Goal: Find specific page/section: Find specific page/section

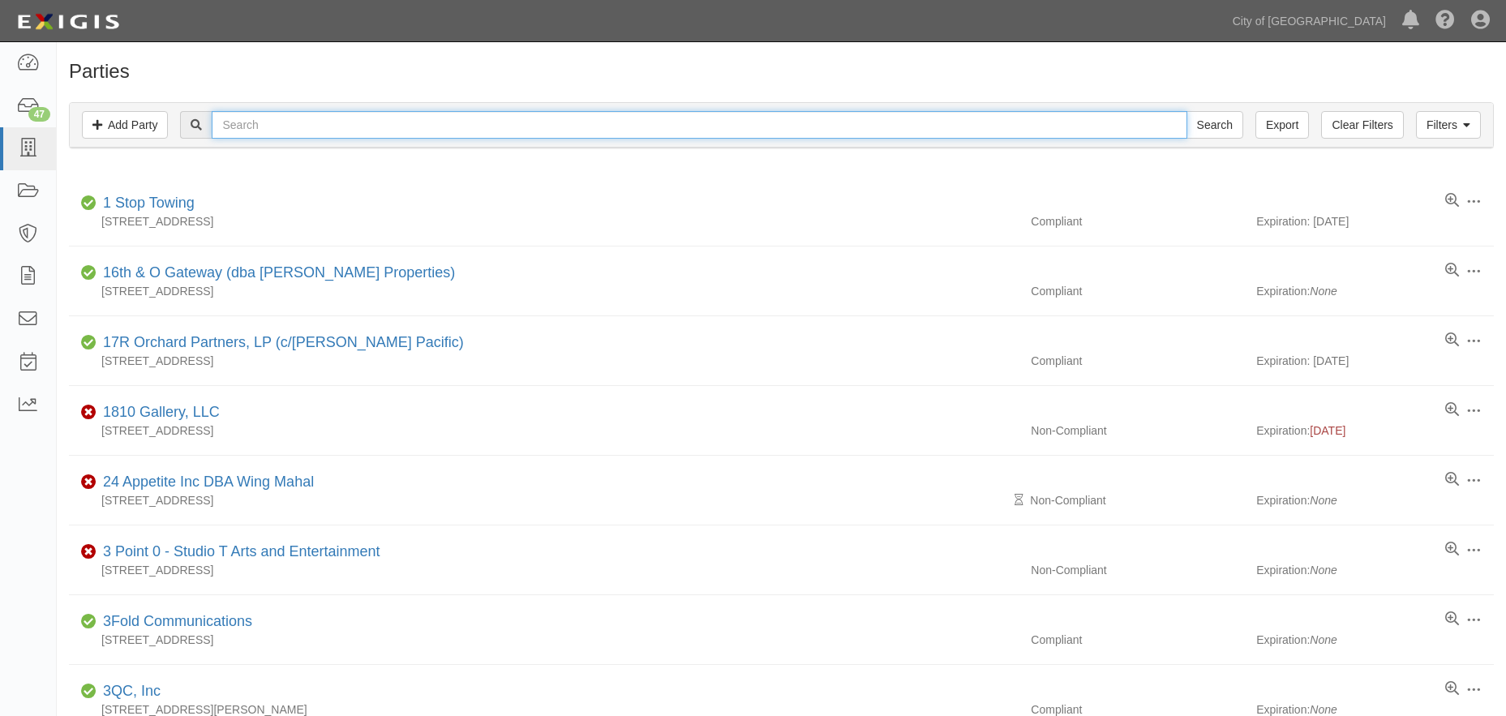
click at [368, 127] on input "text" at bounding box center [699, 125] width 975 height 28
type input "loyal"
click at [1218, 126] on input "Search" at bounding box center [1214, 125] width 57 height 28
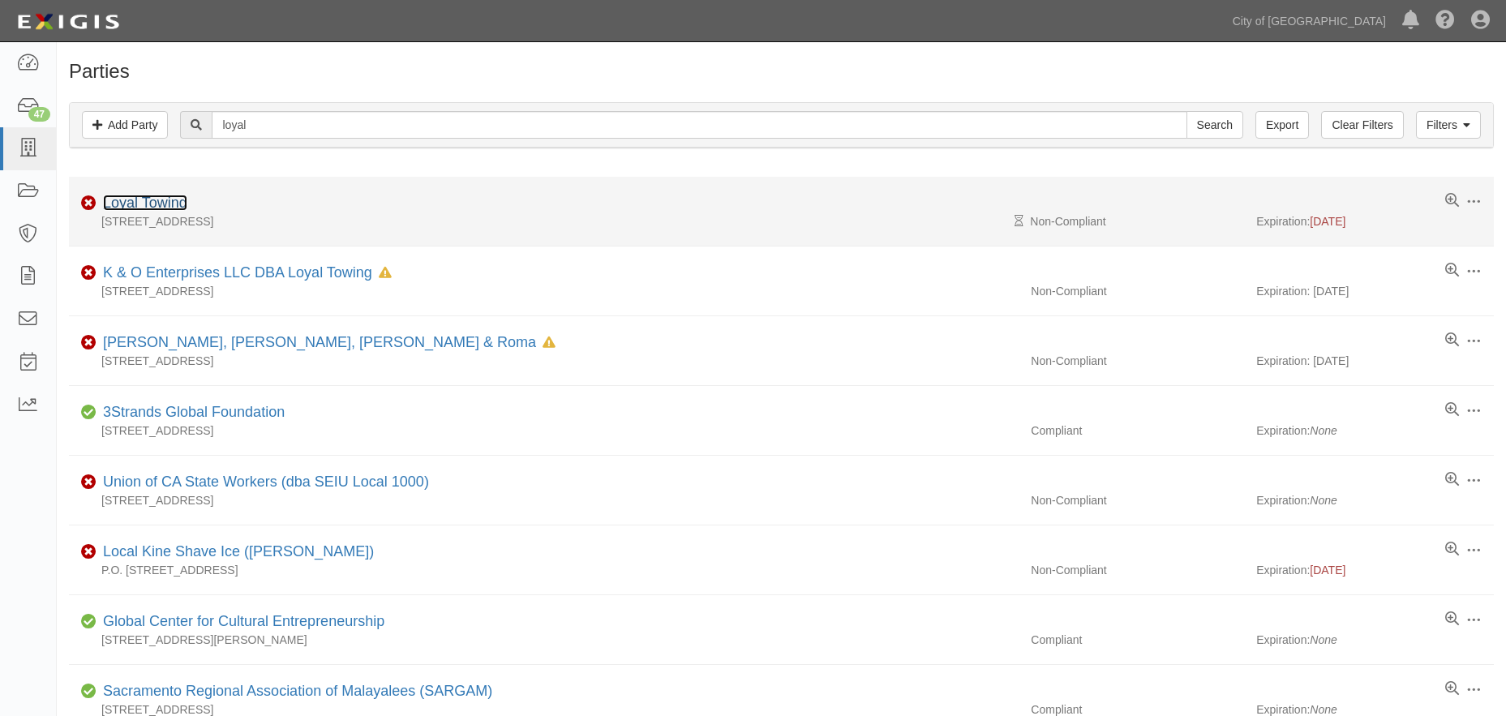
click at [174, 201] on link "Loyal Towing" at bounding box center [145, 203] width 84 height 16
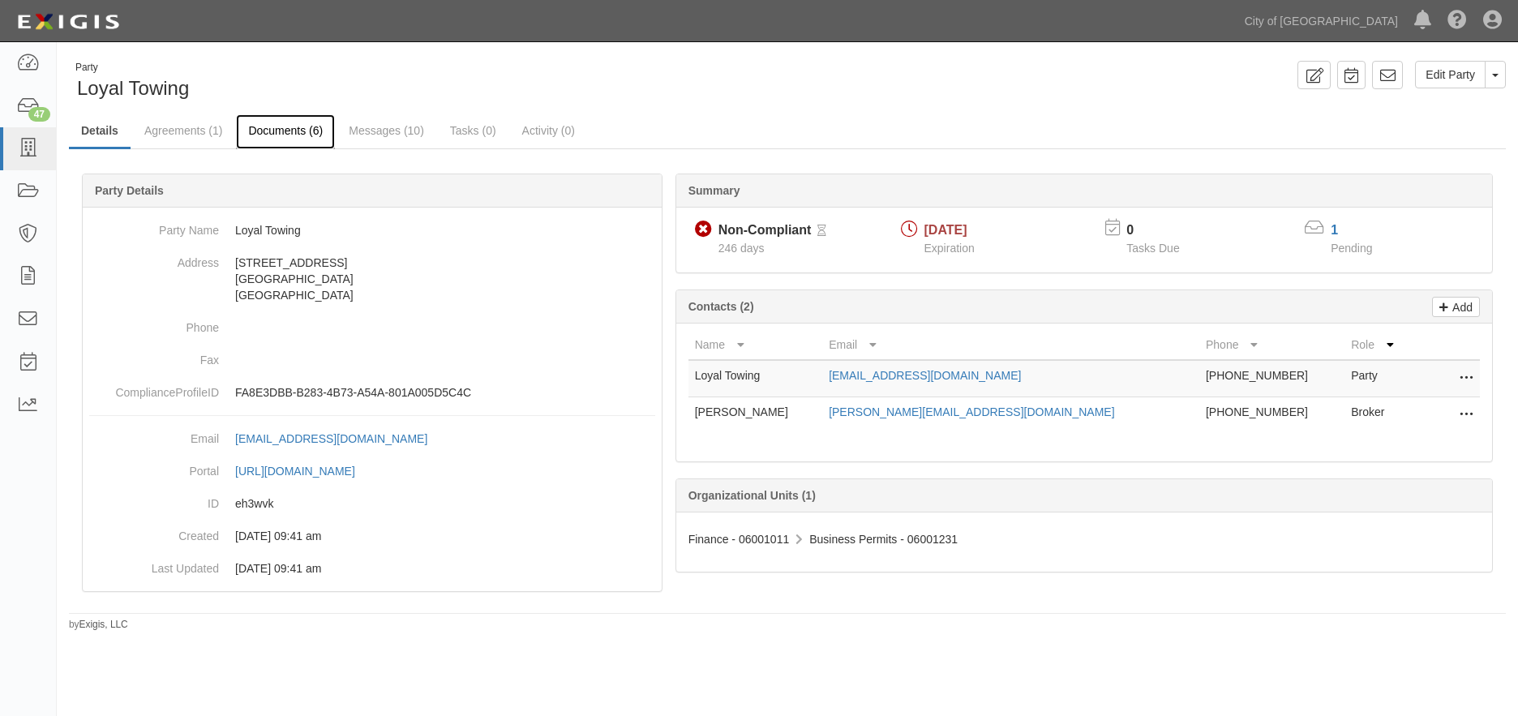
click at [312, 131] on link "Documents (6)" at bounding box center [285, 131] width 99 height 35
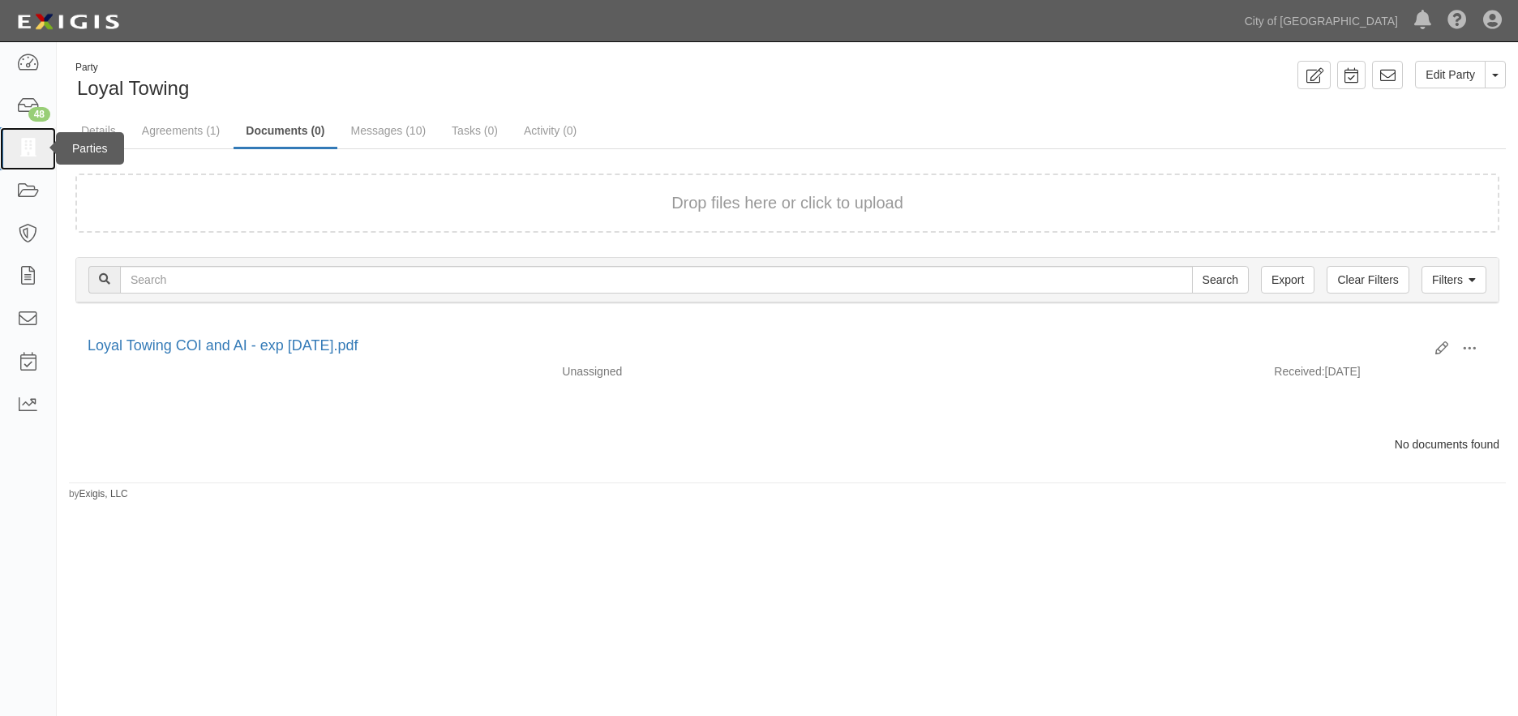
click at [18, 144] on icon at bounding box center [27, 148] width 23 height 19
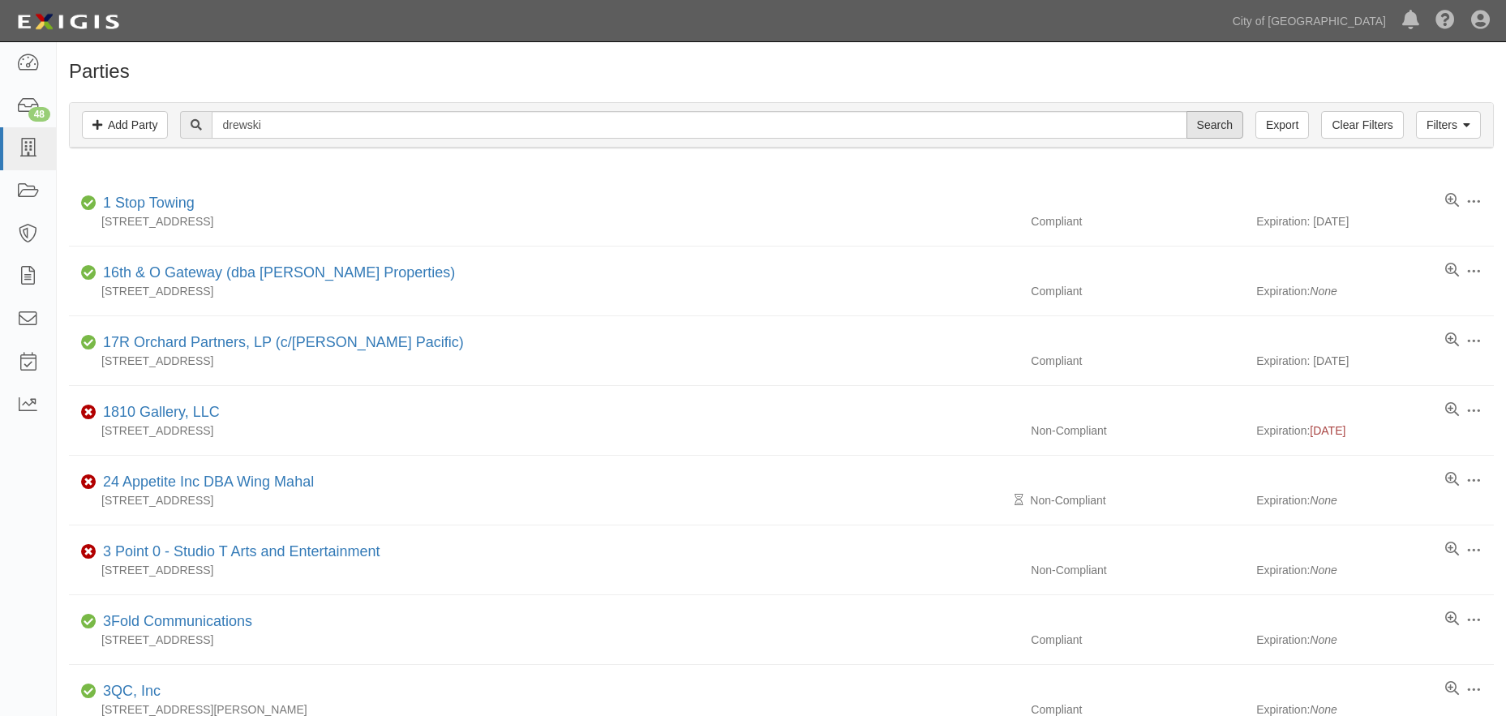
type input "drewski"
click at [1208, 121] on input "Search" at bounding box center [1214, 125] width 57 height 28
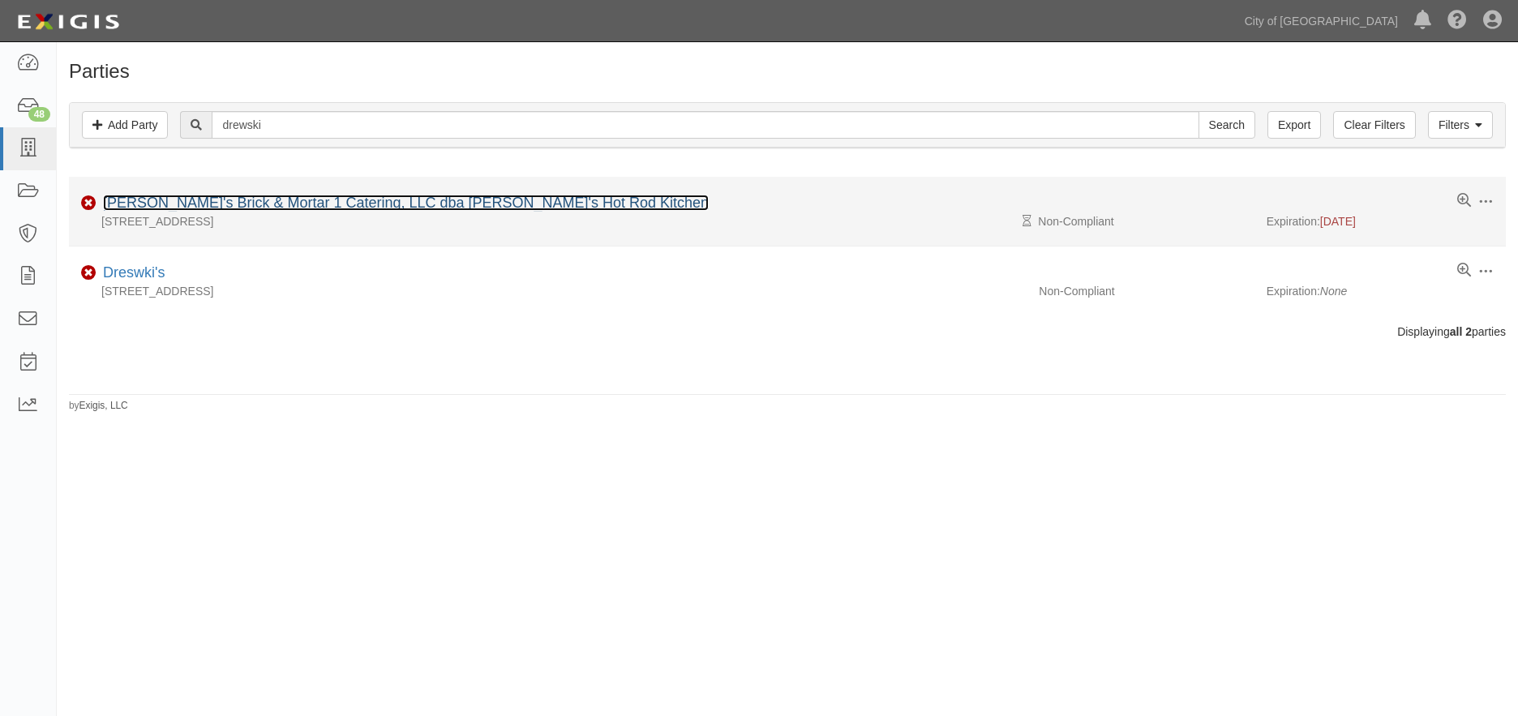
click at [280, 202] on link "[PERSON_NAME]'s Brick & Mortar 1 Catering, LLC dba [PERSON_NAME]'s Hot Rod Kitc…" at bounding box center [406, 203] width 606 height 16
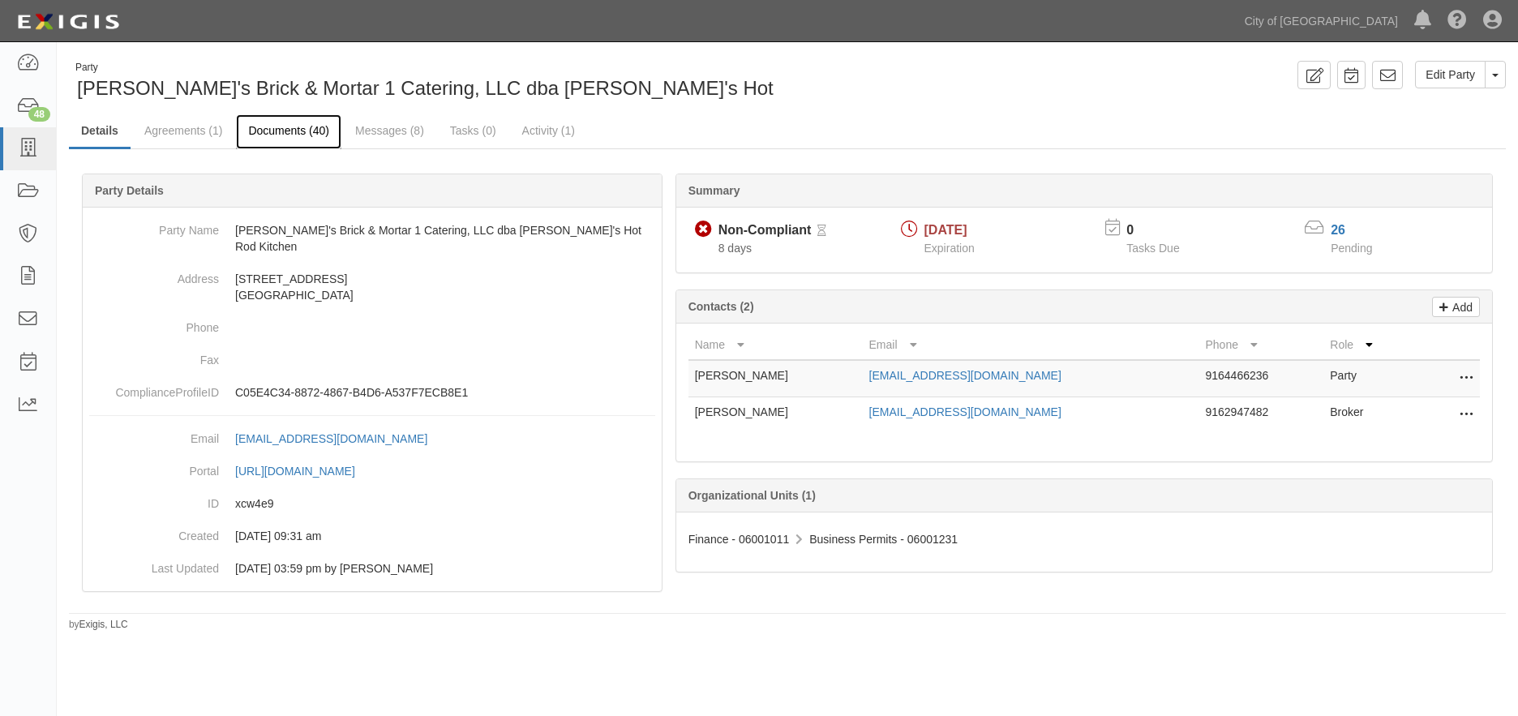
click at [279, 135] on link "Documents (40)" at bounding box center [288, 131] width 105 height 35
